Goal: Task Accomplishment & Management: Manage account settings

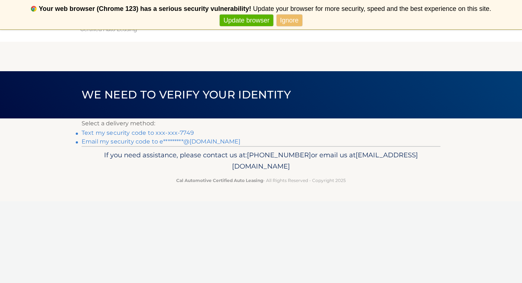
click at [184, 132] on link "Text my security code to xxx-xxx-7749" at bounding box center [138, 132] width 112 height 7
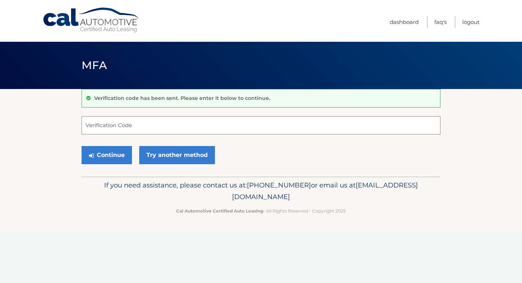
click at [158, 127] on input "Verification Code" at bounding box center [261, 125] width 359 height 18
type input "998004"
click at [82, 146] on button "Continue" at bounding box center [107, 155] width 50 height 18
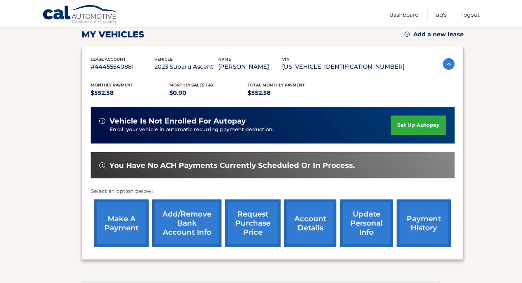
scroll to position [103, 0]
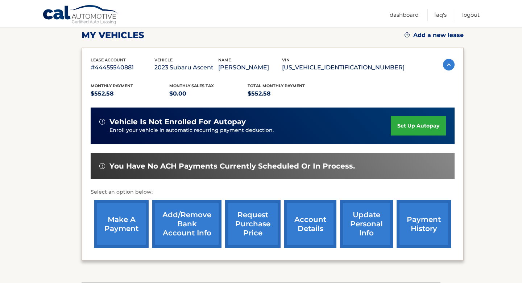
click at [299, 220] on link "account details" at bounding box center [310, 224] width 52 height 48
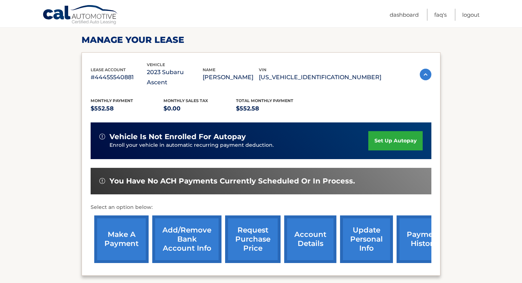
scroll to position [108, 0]
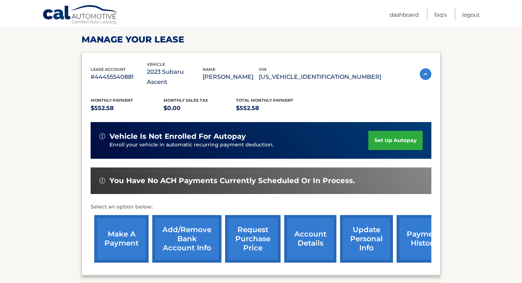
click at [272, 225] on link "request purchase price" at bounding box center [252, 239] width 55 height 48
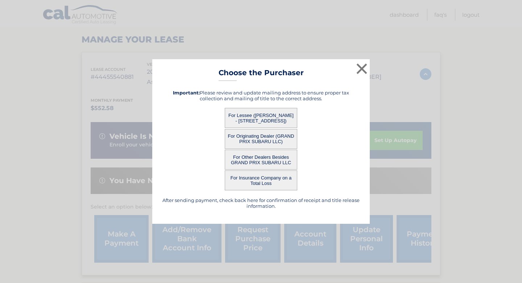
click at [275, 159] on button "For Other Dealers Besides GRAND PRIX SUBARU LLC" at bounding box center [261, 159] width 73 height 20
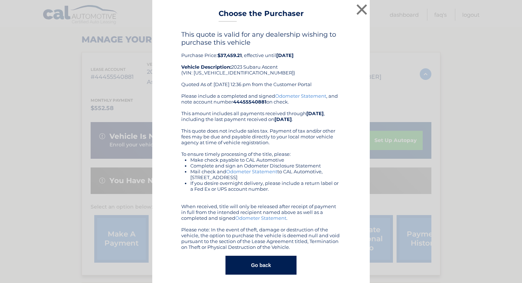
click at [269, 265] on button "Go back" at bounding box center [261, 264] width 71 height 19
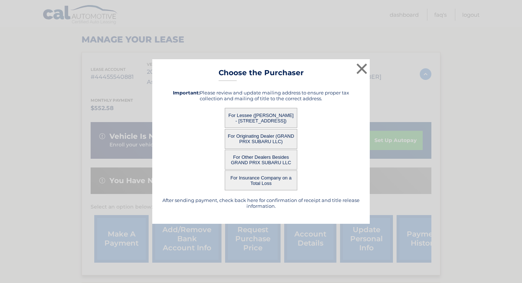
click at [262, 113] on button "For Lessee (ELAYNE LITTERELLO - 22 SPRUCEWOOD DR, , LEVITTOWN, NY 11756)" at bounding box center [261, 118] width 73 height 20
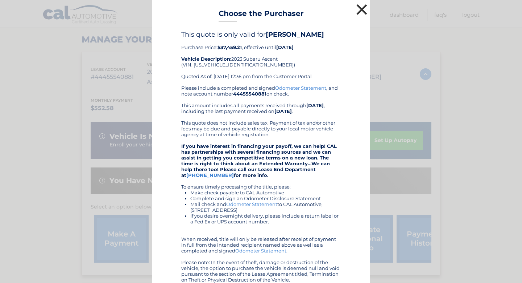
click at [361, 6] on button "×" at bounding box center [362, 9] width 15 height 15
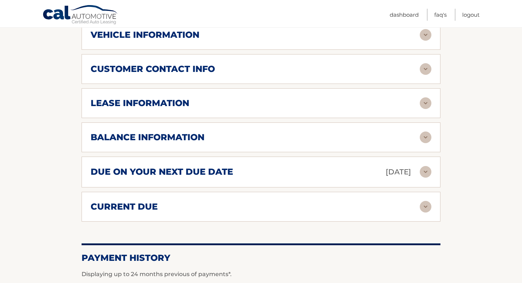
scroll to position [374, 0]
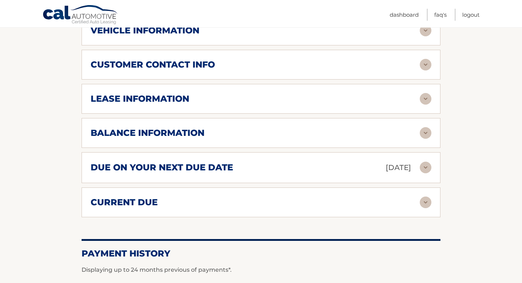
click at [196, 127] on h2 "balance information" at bounding box center [148, 132] width 114 height 11
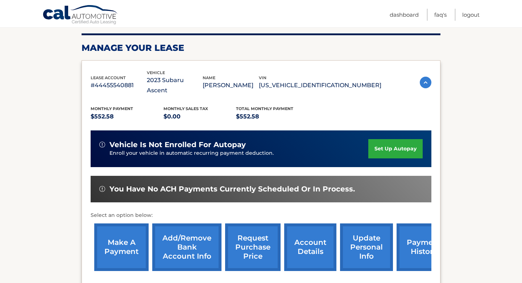
scroll to position [0, 0]
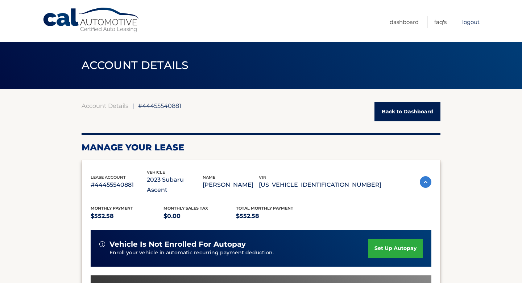
click at [477, 19] on link "Logout" at bounding box center [470, 22] width 17 height 12
